Goal: Task Accomplishment & Management: Manage account settings

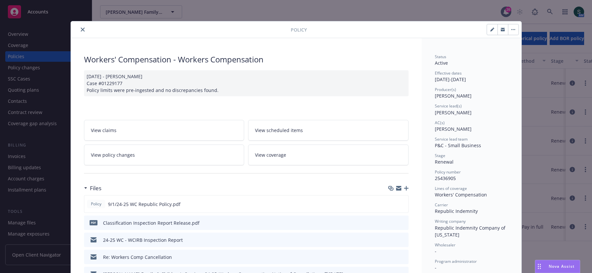
click at [81, 24] on div "Policy" at bounding box center [296, 29] width 451 height 17
click at [81, 29] on icon "close" at bounding box center [83, 30] width 4 height 4
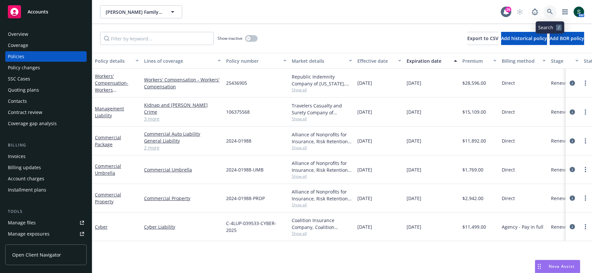
click at [549, 10] on icon at bounding box center [550, 12] width 6 height 6
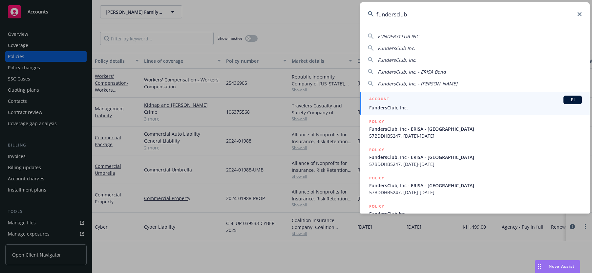
type input "fundersclub"
click at [421, 100] on div "ACCOUNT BI" at bounding box center [475, 100] width 213 height 9
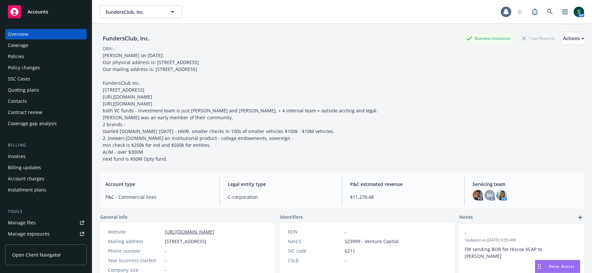
click at [29, 87] on div "Quoting plans" at bounding box center [23, 90] width 31 height 11
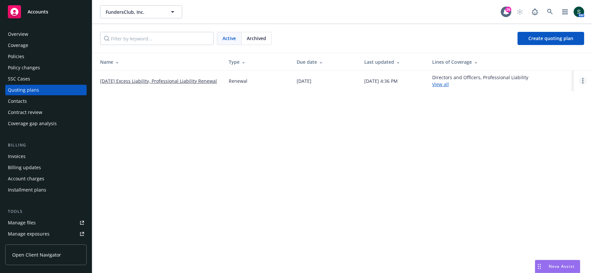
click at [580, 80] on link "Open options" at bounding box center [583, 81] width 8 height 8
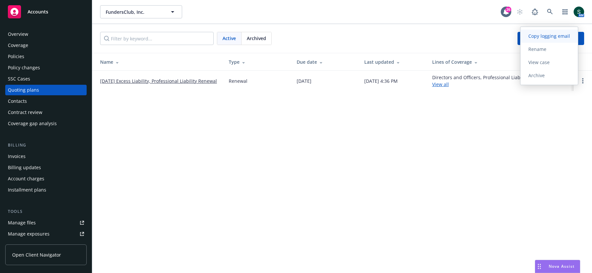
click at [538, 35] on span "Copy logging email" at bounding box center [549, 36] width 57 height 6
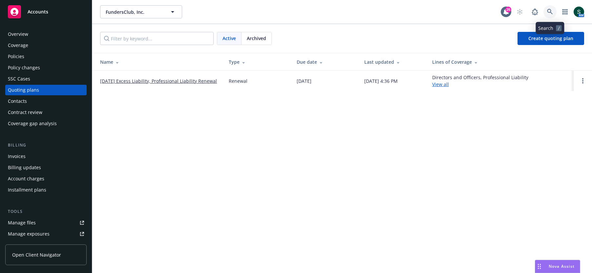
click at [548, 8] on link at bounding box center [550, 11] width 13 height 13
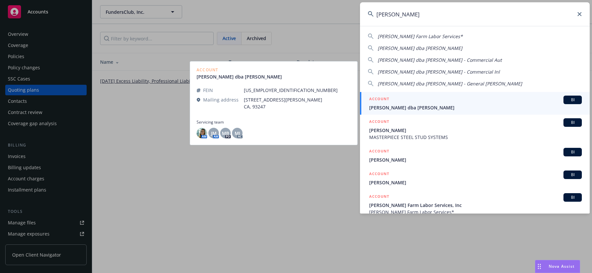
type input "cisneros"
click at [399, 103] on div "ACCOUNT BI" at bounding box center [475, 100] width 213 height 9
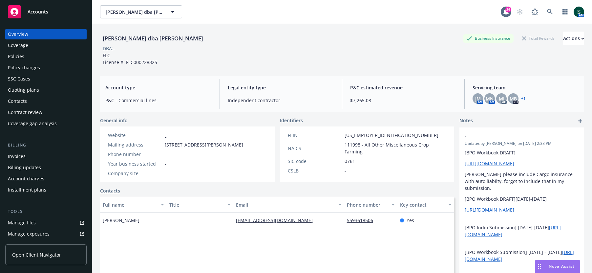
click at [37, 58] on div "Policies" at bounding box center [46, 56] width 76 height 11
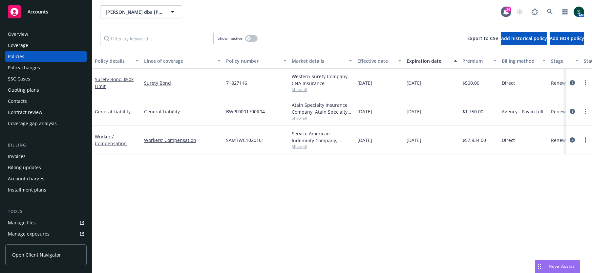
click at [303, 117] on span "Show all" at bounding box center [322, 118] width 60 height 6
click at [151, 175] on div "Policy details Lines of coverage Policy number Market details Effective date Ex…" at bounding box center [342, 163] width 500 height 220
click at [30, 93] on div "Quoting plans" at bounding box center [23, 90] width 31 height 11
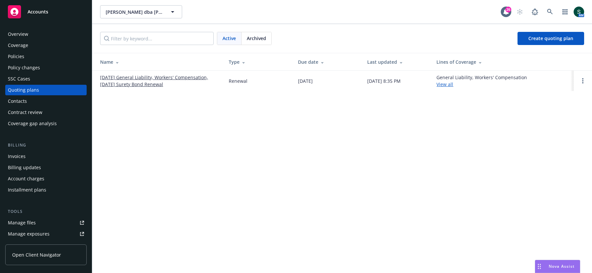
click at [146, 75] on link "10/28/25 General Liability, Workers' Compensation, 10/04/25 Surety Bond Renewal" at bounding box center [159, 81] width 118 height 14
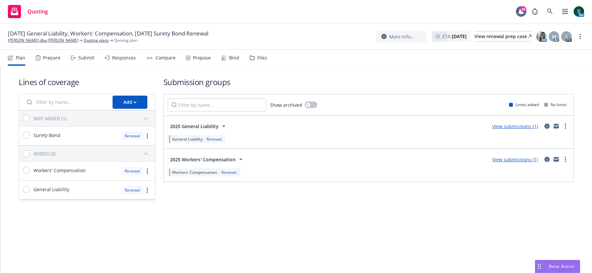
click at [510, 126] on link "View submissions (1)" at bounding box center [515, 126] width 46 height 6
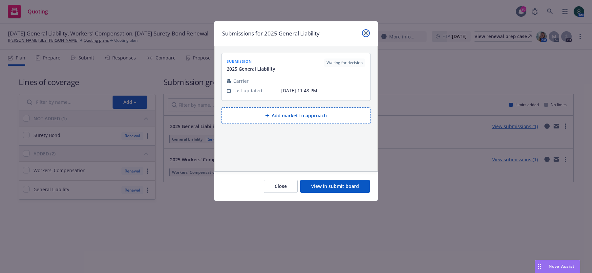
click at [365, 34] on icon "close" at bounding box center [366, 33] width 4 height 4
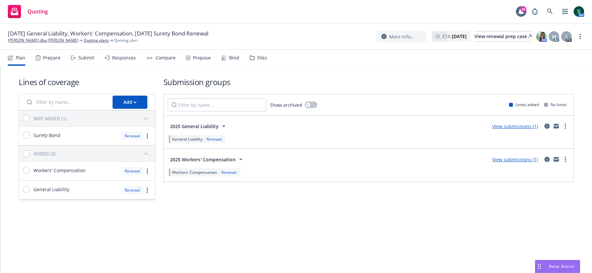
click at [528, 126] on link "View submissions (1)" at bounding box center [515, 126] width 46 height 6
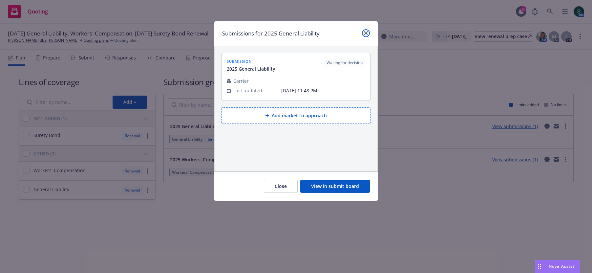
click at [363, 33] on link "close" at bounding box center [366, 33] width 8 height 8
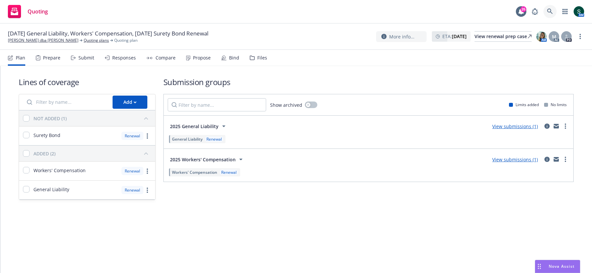
click at [546, 11] on link at bounding box center [550, 11] width 13 height 13
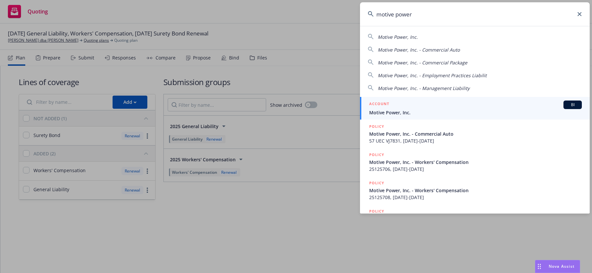
type input "motive power"
click at [402, 111] on span "Motive Power, Inc." at bounding box center [475, 112] width 213 height 7
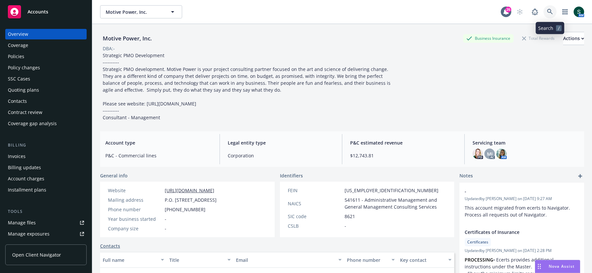
click at [550, 11] on icon at bounding box center [550, 12] width 6 height 6
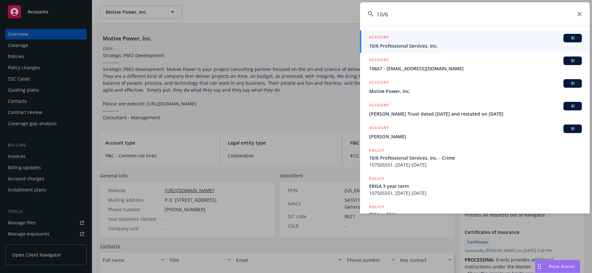
type input "10/6"
click at [468, 38] on div "ACCOUNT BI" at bounding box center [475, 38] width 213 height 9
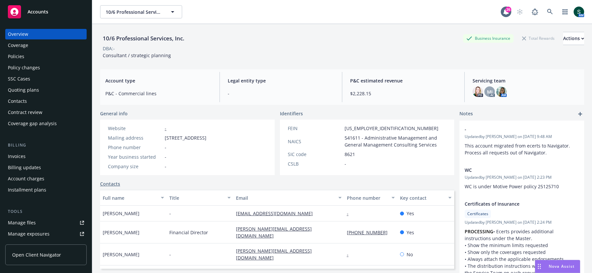
click at [28, 59] on div "Policies" at bounding box center [46, 56] width 76 height 11
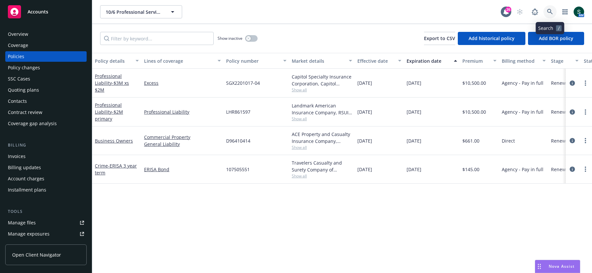
click at [548, 11] on icon at bounding box center [550, 12] width 6 height 6
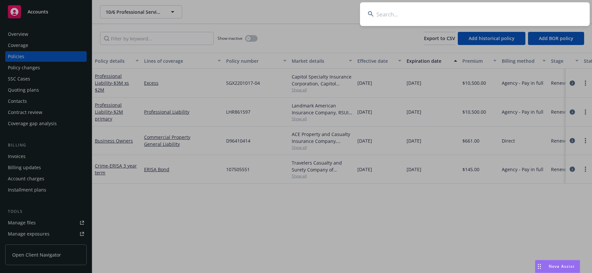
click at [397, 10] on input at bounding box center [475, 14] width 230 height 24
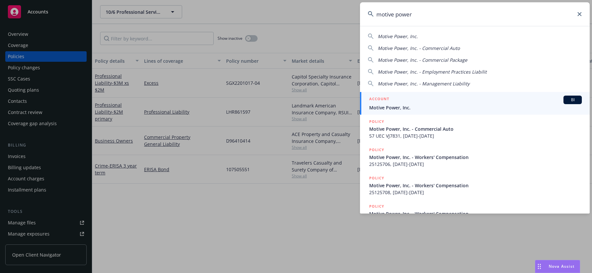
type input "motive power"
click at [397, 103] on div "ACCOUNT BI" at bounding box center [475, 100] width 213 height 9
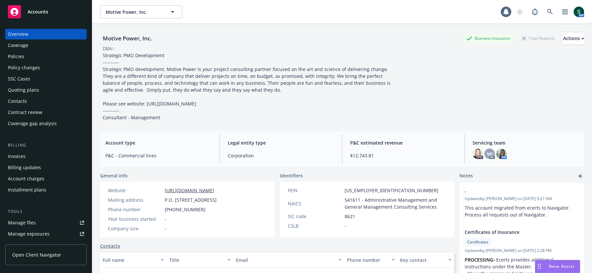
click at [27, 54] on div "Policies" at bounding box center [46, 56] width 76 height 11
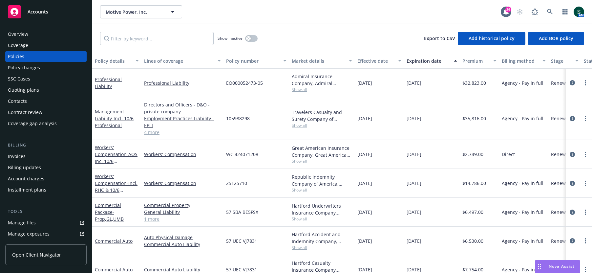
scroll to position [10, 0]
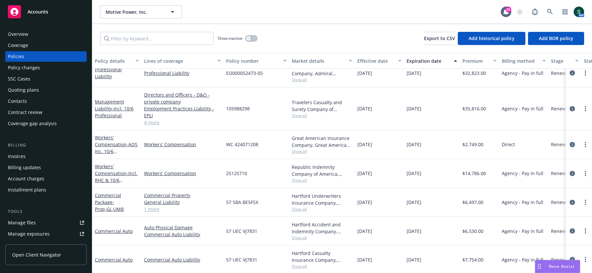
click at [237, 171] on span "25125710" at bounding box center [236, 173] width 21 height 7
click at [549, 11] on icon at bounding box center [550, 12] width 6 height 6
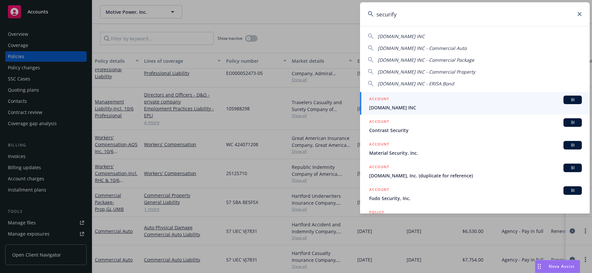
type input "securify"
click at [385, 102] on h5 "ACCOUNT" at bounding box center [379, 100] width 20 height 8
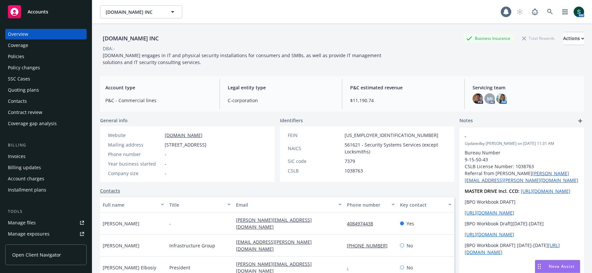
click at [30, 89] on div "Quoting plans" at bounding box center [23, 90] width 31 height 11
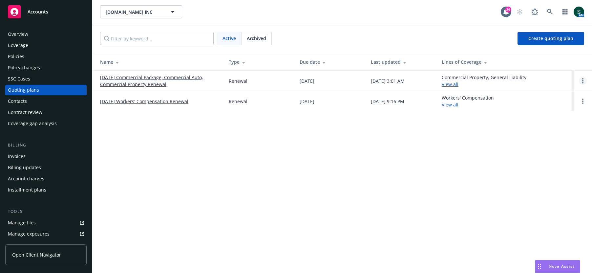
click at [583, 78] on circle "Open options" at bounding box center [582, 78] width 1 height 1
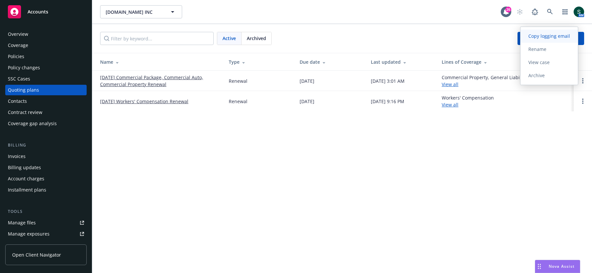
click at [555, 37] on span "Copy logging email" at bounding box center [549, 36] width 57 height 6
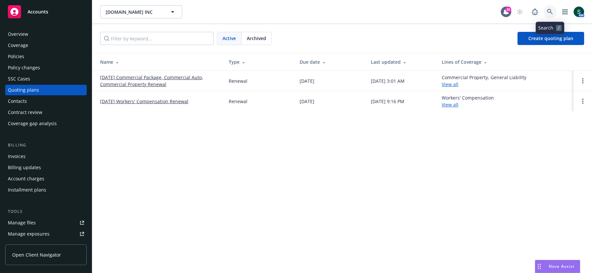
click at [550, 11] on icon at bounding box center [550, 12] width 6 height 6
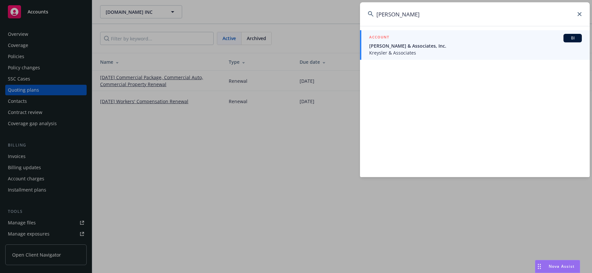
type input "william kryers"
click at [420, 45] on span "William Kreysler & Associates, Inc." at bounding box center [475, 45] width 213 height 7
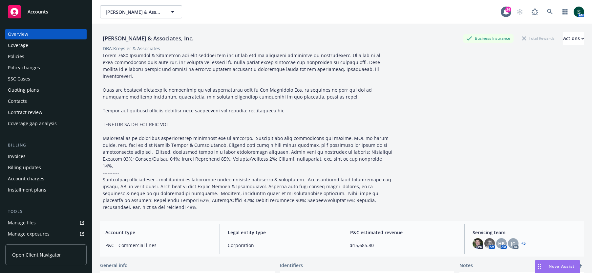
scroll to position [64, 0]
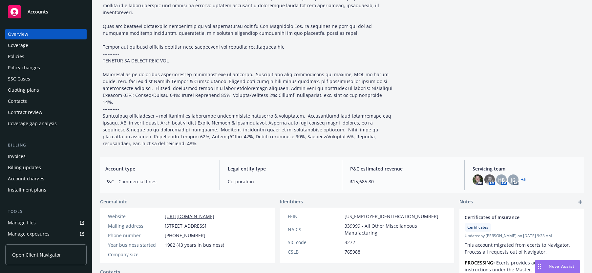
click at [525, 178] on link "+ 5" at bounding box center [523, 180] width 5 height 4
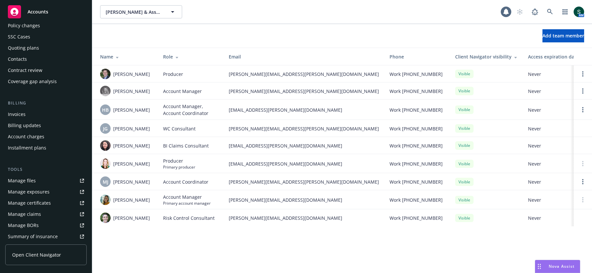
scroll to position [9, 0]
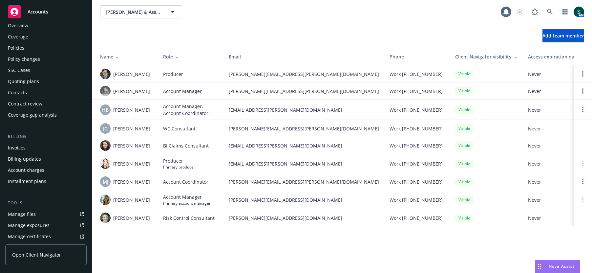
click at [23, 47] on div "Policies" at bounding box center [16, 48] width 16 height 11
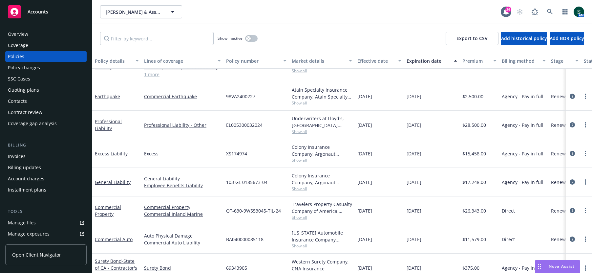
scroll to position [31, 0]
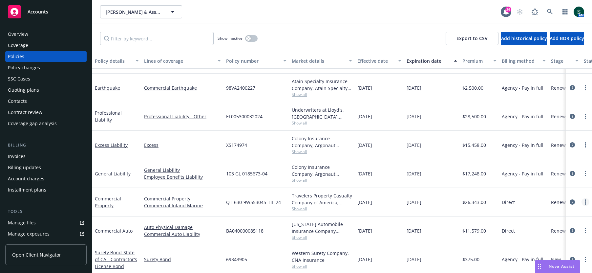
click at [585, 200] on icon "more" at bounding box center [585, 201] width 1 height 5
click at [552, 187] on link "Copy logging email" at bounding box center [550, 187] width 77 height 13
click at [586, 84] on link "more" at bounding box center [586, 88] width 8 height 8
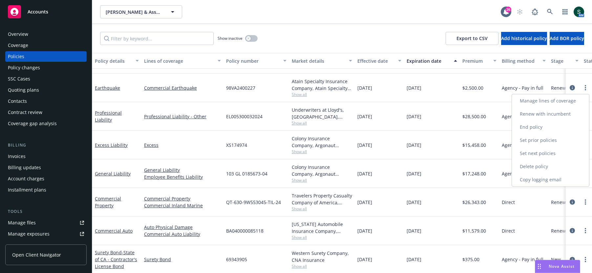
click at [532, 179] on link "Copy logging email" at bounding box center [550, 179] width 77 height 13
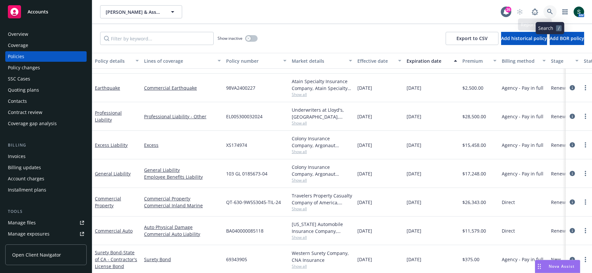
click at [551, 14] on icon at bounding box center [550, 12] width 6 height 6
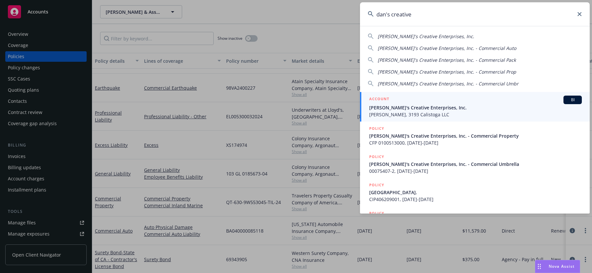
type input "dan's creative"
click at [409, 111] on span "Daniel Cunningham, 3193 Calistoga LLC" at bounding box center [475, 114] width 213 height 7
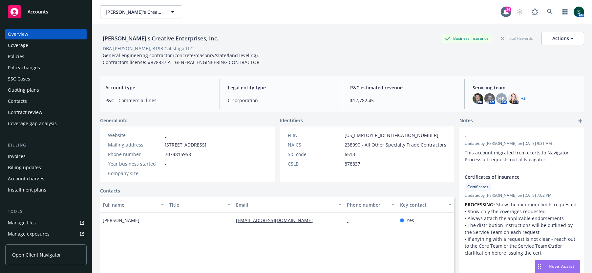
click at [30, 62] on div "Policy changes" at bounding box center [24, 67] width 32 height 11
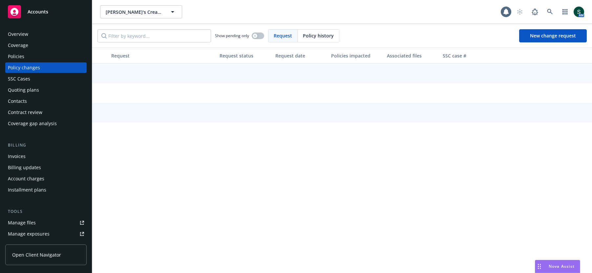
click at [28, 54] on div "Policies" at bounding box center [46, 56] width 76 height 11
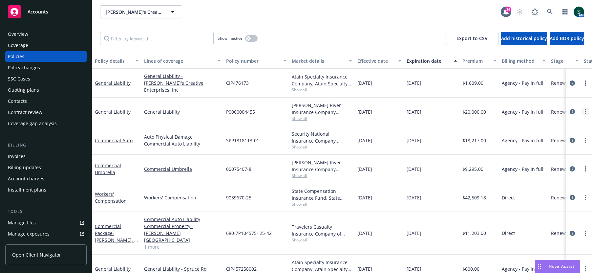
click at [583, 110] on link "more" at bounding box center [586, 112] width 8 height 8
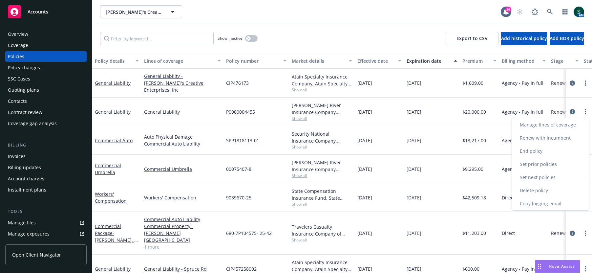
click at [533, 205] on link "Copy logging email" at bounding box center [550, 203] width 77 height 13
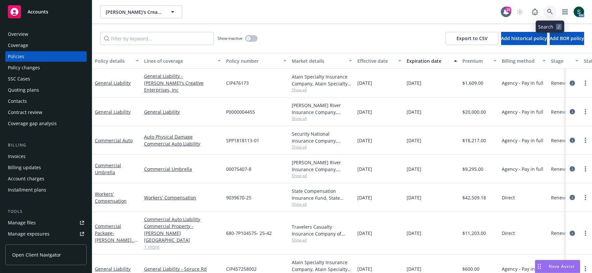
click at [553, 15] on link at bounding box center [550, 11] width 13 height 13
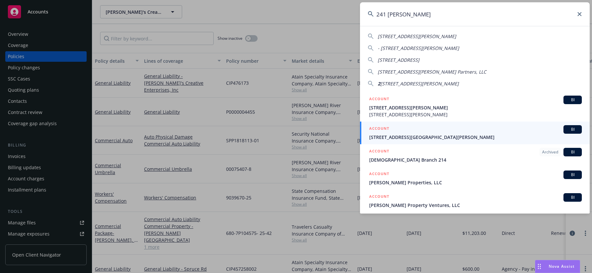
click at [482, 16] on input "241 harris" at bounding box center [475, 14] width 230 height 24
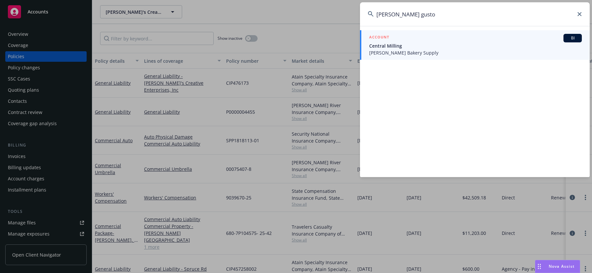
click at [407, 13] on input "ruth noah gusto" at bounding box center [475, 14] width 230 height 24
type input "ruth noah giusto"
click at [409, 49] on span "Keith Giusto Bakery Supply" at bounding box center [475, 52] width 213 height 7
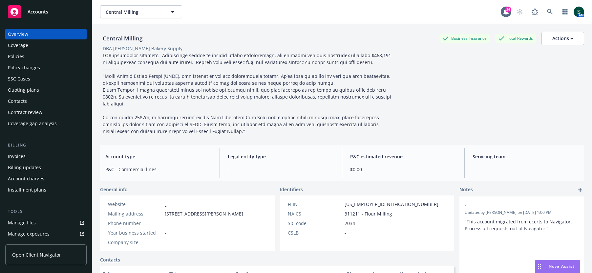
click at [37, 55] on div "Policies" at bounding box center [46, 56] width 76 height 11
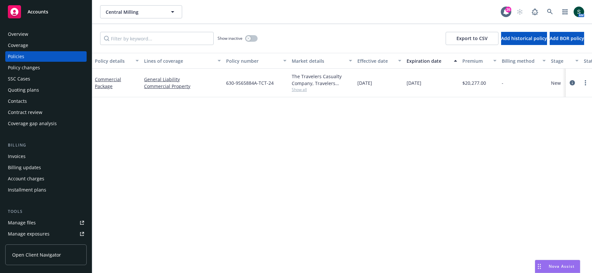
click at [30, 91] on div "Quoting plans" at bounding box center [23, 90] width 31 height 11
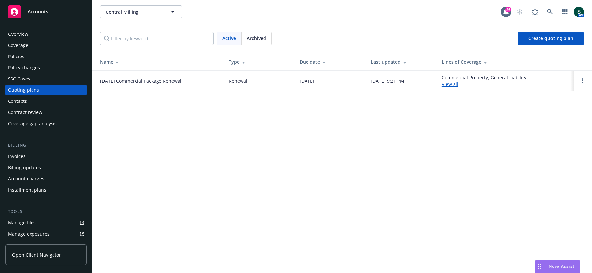
click at [580, 77] on div at bounding box center [583, 81] width 8 height 8
click at [584, 78] on link "Open options" at bounding box center [583, 81] width 8 height 8
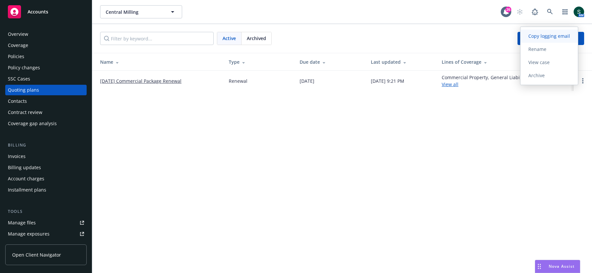
click at [549, 31] on link "Copy logging email" at bounding box center [549, 36] width 57 height 13
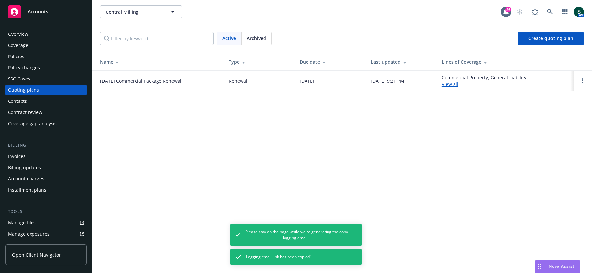
click at [157, 79] on link "[DATE] Commercial Package Renewal" at bounding box center [140, 80] width 81 height 7
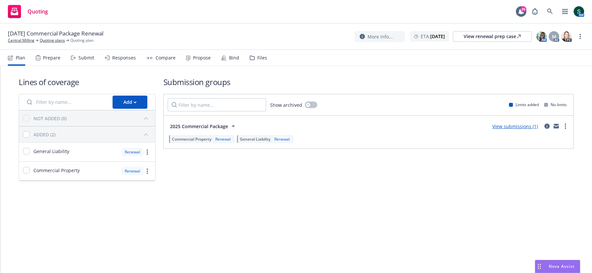
click at [524, 127] on link "View submissions (1)" at bounding box center [515, 126] width 46 height 6
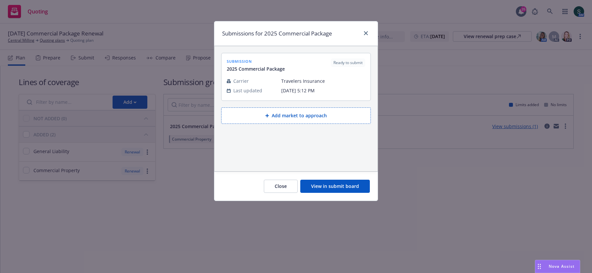
click at [293, 69] on div "submission 2025 Commercial Package Ready to submit" at bounding box center [296, 65] width 139 height 14
click at [298, 87] on span "[DATE] 5:12 PM" at bounding box center [323, 90] width 84 height 7
click at [341, 183] on button "View in submit board" at bounding box center [335, 186] width 70 height 13
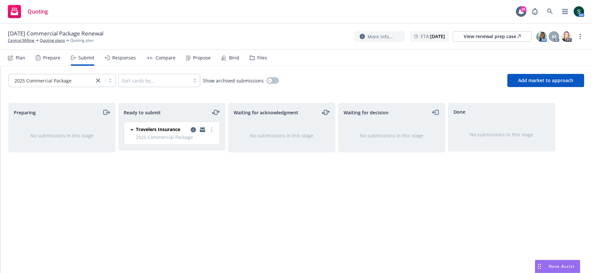
click at [216, 111] on icon "moveLeftRight" at bounding box center [216, 112] width 8 height 8
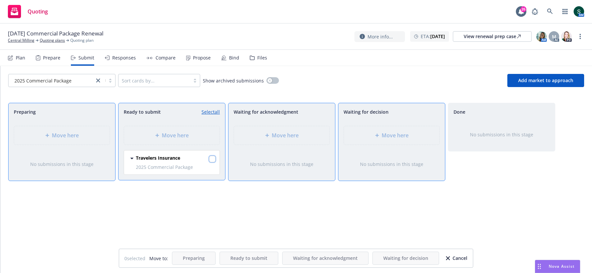
click at [212, 159] on input "checkbox" at bounding box center [212, 159] width 7 height 7
checkbox input "true"
click at [379, 139] on div "Move here" at bounding box center [392, 135] width 96 height 18
